Goal: Information Seeking & Learning: Learn about a topic

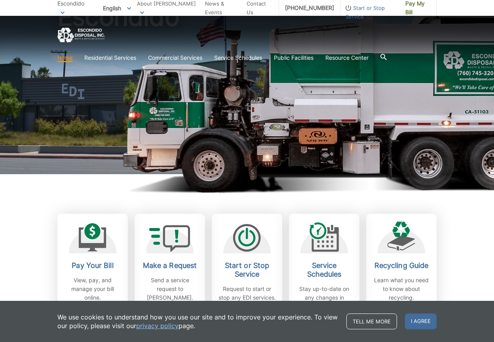
scroll to position [119, 0]
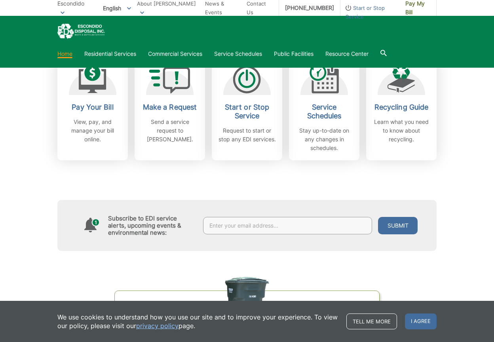
scroll to position [0, 0]
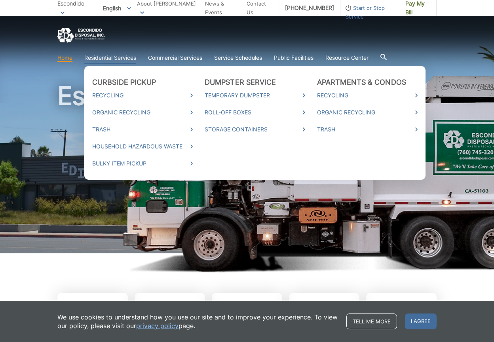
click at [101, 58] on link "Residential Services" at bounding box center [110, 57] width 52 height 9
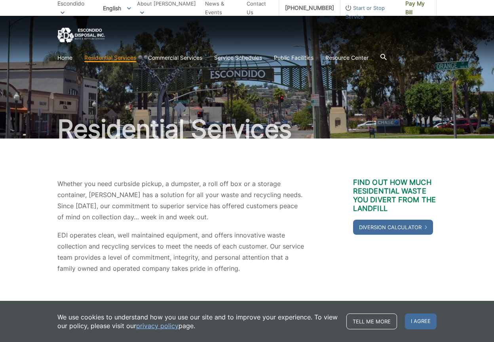
click at [256, 209] on p "Whether you need curbside pickup, a dumpster, a roll off box or a storage conta…" at bounding box center [181, 200] width 248 height 44
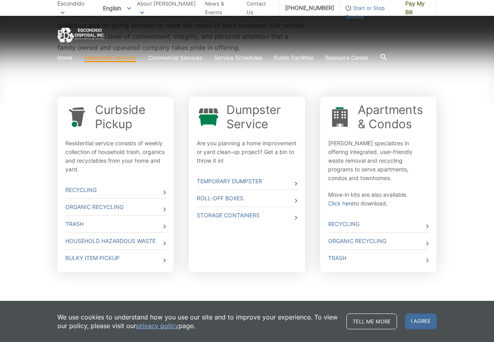
scroll to position [231, 0]
